Goal: Find specific page/section: Find specific page/section

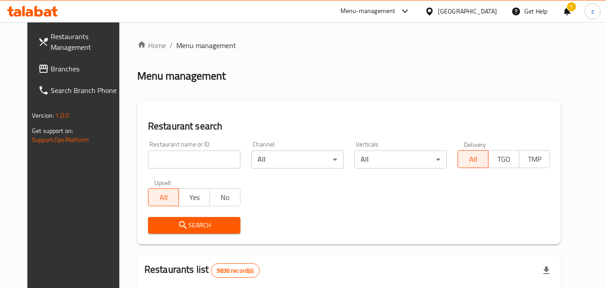
click at [487, 12] on div "Kuwait" at bounding box center [467, 11] width 59 height 10
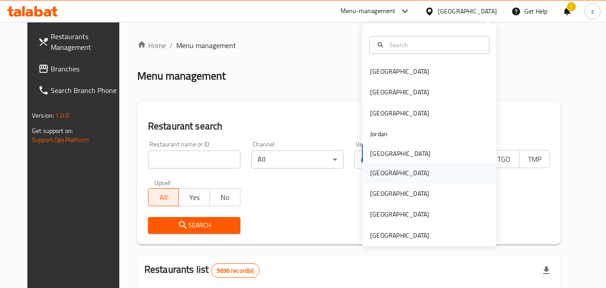
click at [370, 176] on div "[GEOGRAPHIC_DATA]" at bounding box center [399, 173] width 59 height 10
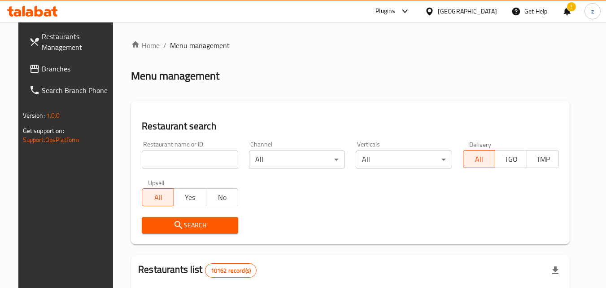
click at [162, 161] on input "search" at bounding box center [190, 159] width 96 height 18
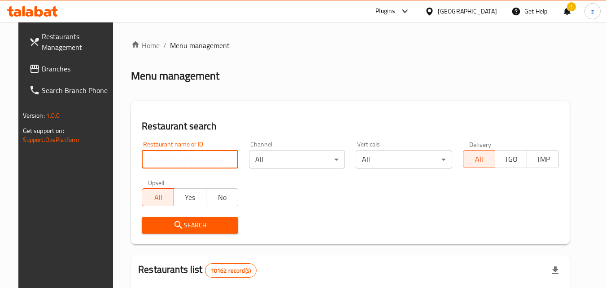
paste input "699139"
type input "699139"
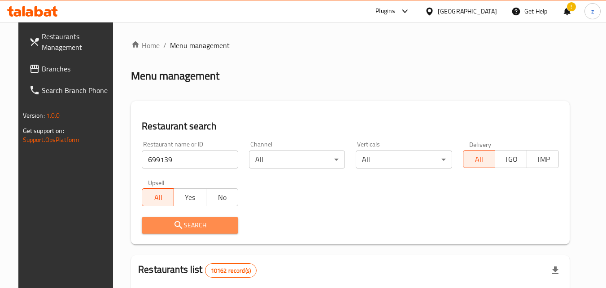
click at [175, 223] on icon "submit" at bounding box center [179, 225] width 8 height 8
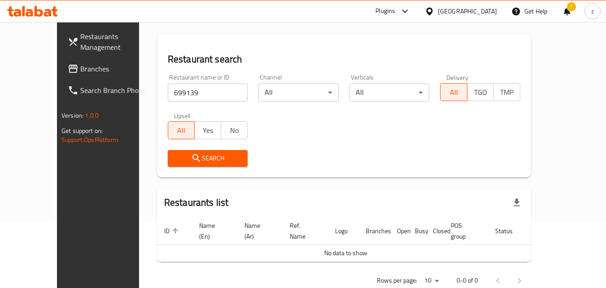
scroll to position [79, 0]
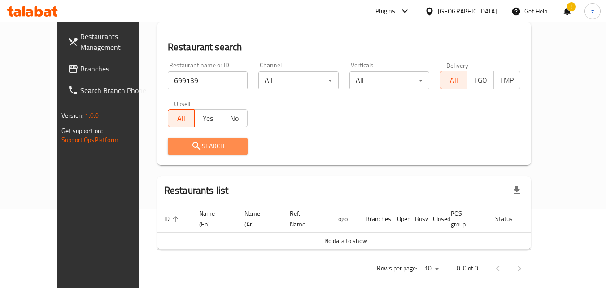
click at [199, 147] on span "Search" at bounding box center [208, 145] width 66 height 11
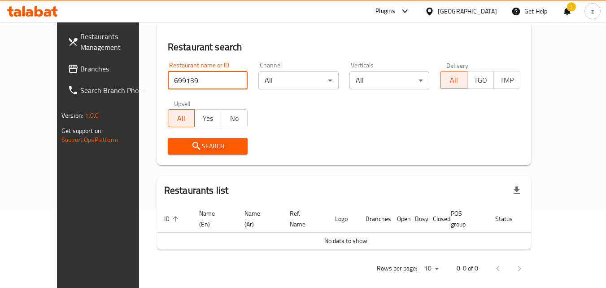
click at [188, 83] on input "699139" at bounding box center [208, 80] width 80 height 18
click at [223, 82] on input "699139" at bounding box center [208, 80] width 80 height 18
click at [184, 82] on input "search" at bounding box center [208, 80] width 80 height 18
paste input "699139"
type input "699139"
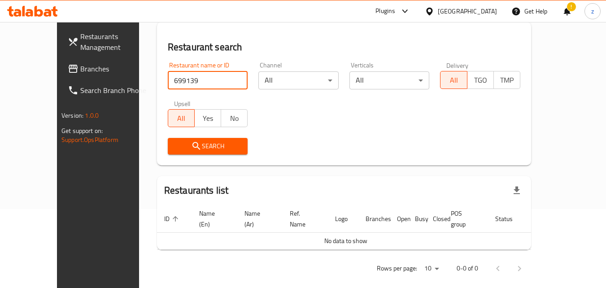
click at [188, 148] on span "Search" at bounding box center [208, 145] width 66 height 11
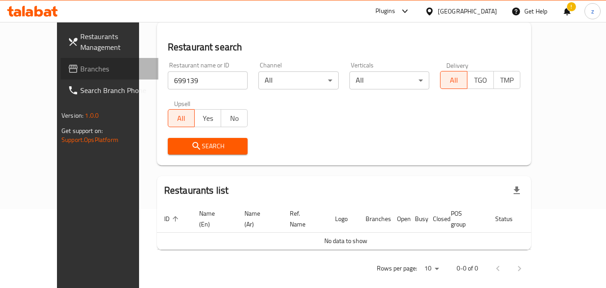
click at [80, 69] on span "Branches" at bounding box center [115, 68] width 71 height 11
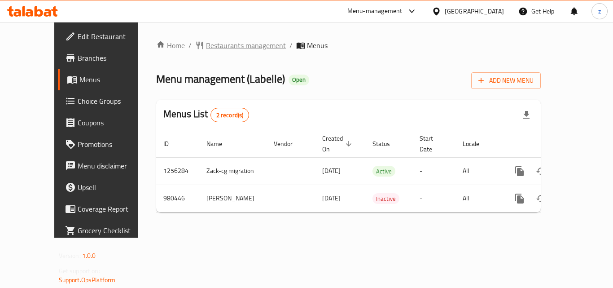
click at [206, 44] on span "Restaurants management" at bounding box center [246, 45] width 80 height 11
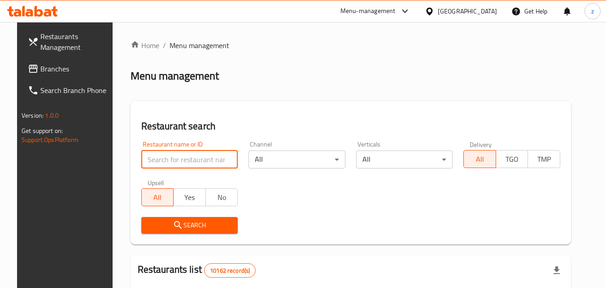
click at [190, 158] on input "search" at bounding box center [189, 159] width 97 height 18
paste input "660121"
type input "660121"
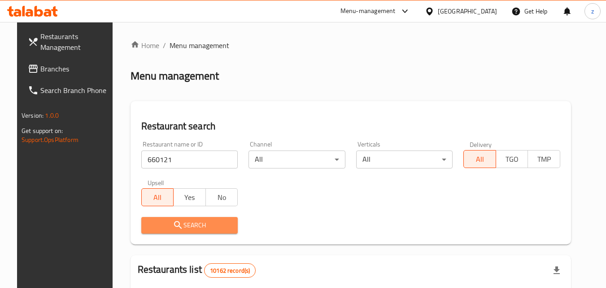
click at [192, 220] on span "Search" at bounding box center [190, 224] width 83 height 11
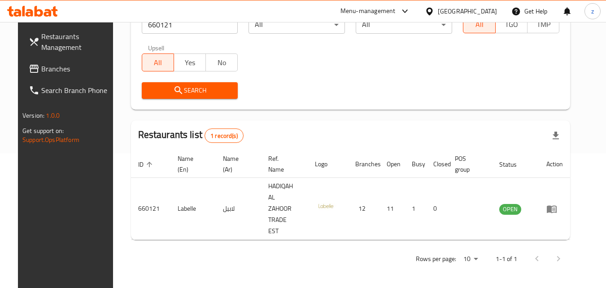
scroll to position [113, 0]
